Goal: Information Seeking & Learning: Find specific fact

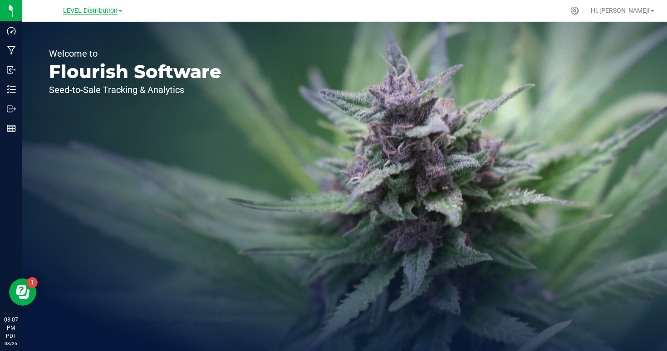
click at [86, 15] on span "LEVEL Distribution" at bounding box center [90, 11] width 54 height 8
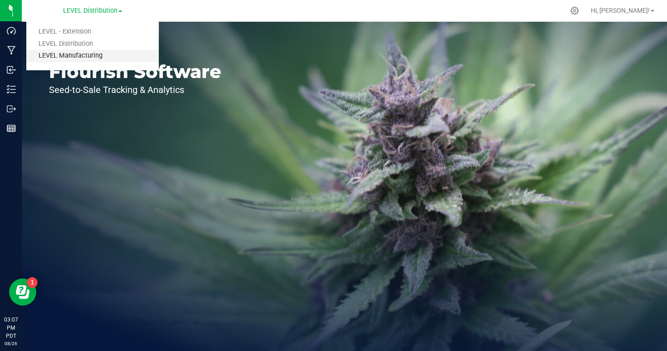
click at [90, 56] on link "LEVEL Manufacturing" at bounding box center [92, 56] width 133 height 12
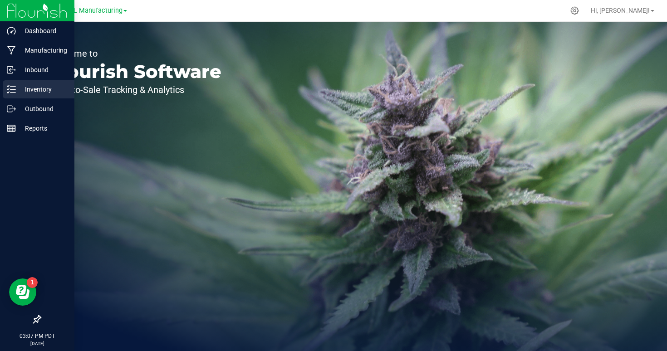
click at [19, 89] on p "Inventory" at bounding box center [43, 89] width 54 height 11
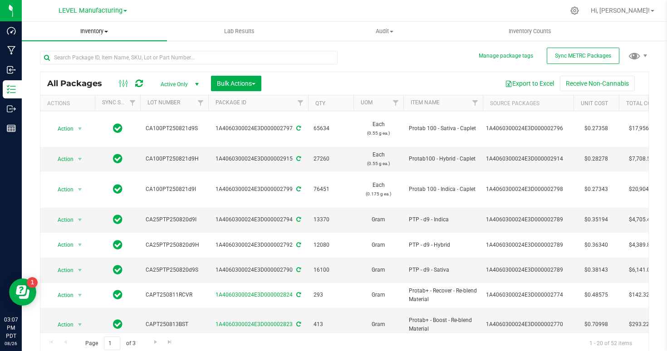
click at [102, 31] on span "Inventory" at bounding box center [94, 31] width 145 height 8
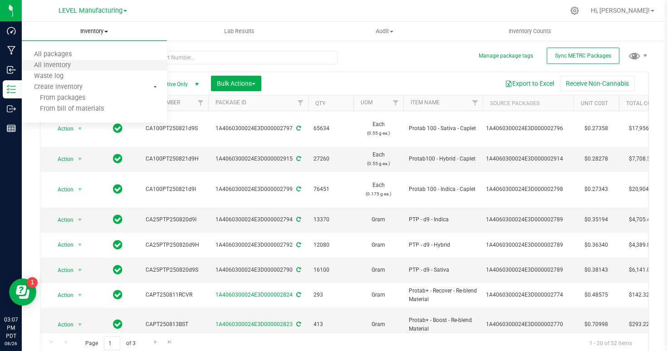
click at [84, 64] on li "All inventory" at bounding box center [94, 65] width 145 height 11
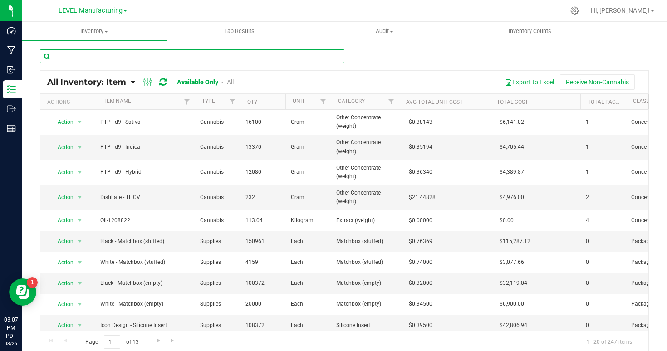
click at [163, 57] on input "text" at bounding box center [192, 56] width 305 height 14
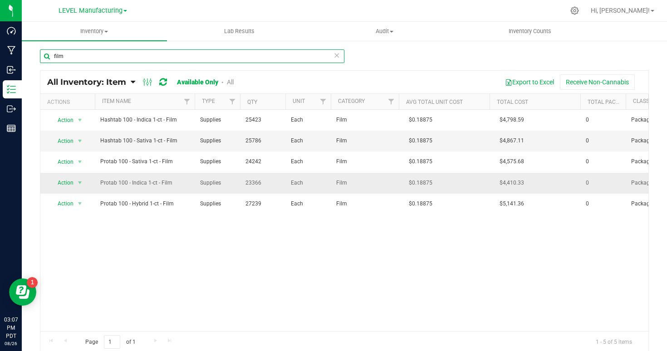
type input "film"
drag, startPoint x: 266, startPoint y: 184, endPoint x: 234, endPoint y: 184, distance: 31.8
click at [234, 184] on tr "Action Action Edit unit costs Global inventory Print product labels Protab 100 …" at bounding box center [466, 183] width 853 height 21
